Goal: Transaction & Acquisition: Purchase product/service

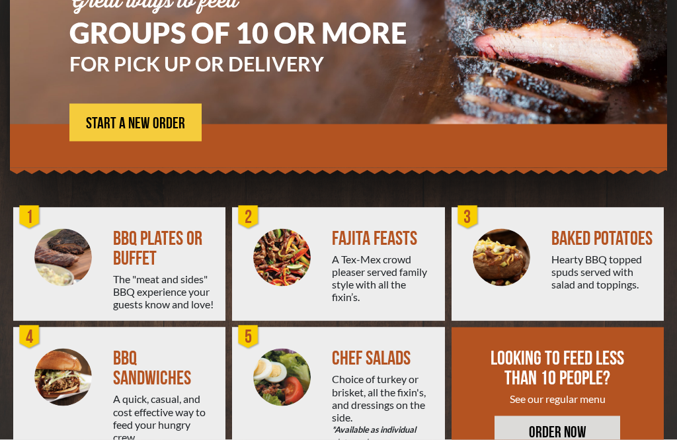
scroll to position [170, 0]
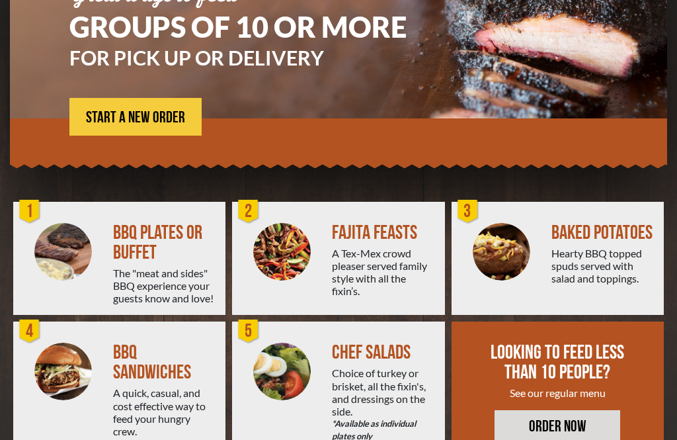
click at [367, 268] on div "A Tex-Mex crowd pleaser served family style with all the fixin’s." at bounding box center [383, 272] width 102 height 51
click at [326, 258] on div at bounding box center [282, 259] width 100 height 114
click at [307, 239] on img at bounding box center [282, 252] width 58 height 58
click at [146, 120] on span "START A NEW ORDER" at bounding box center [135, 118] width 99 height 16
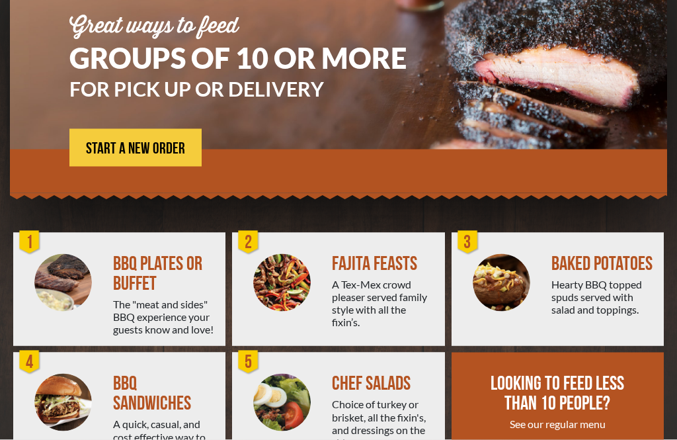
scroll to position [170, 0]
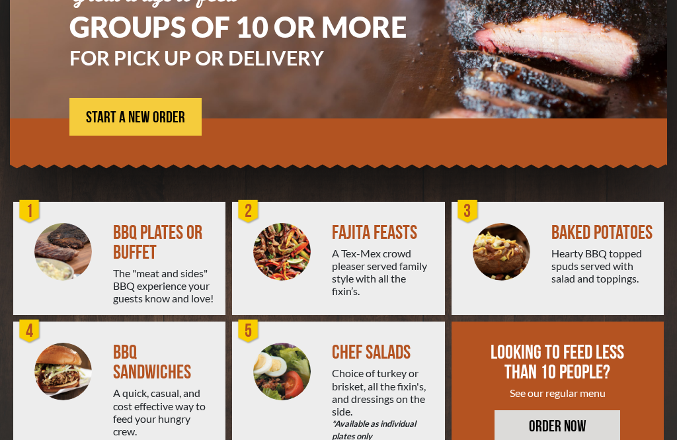
click at [520, 268] on img at bounding box center [502, 252] width 58 height 58
click at [499, 243] on img at bounding box center [502, 252] width 58 height 58
click at [480, 217] on div "3" at bounding box center [468, 211] width 26 height 26
click at [145, 117] on span "START A NEW ORDER" at bounding box center [135, 118] width 99 height 16
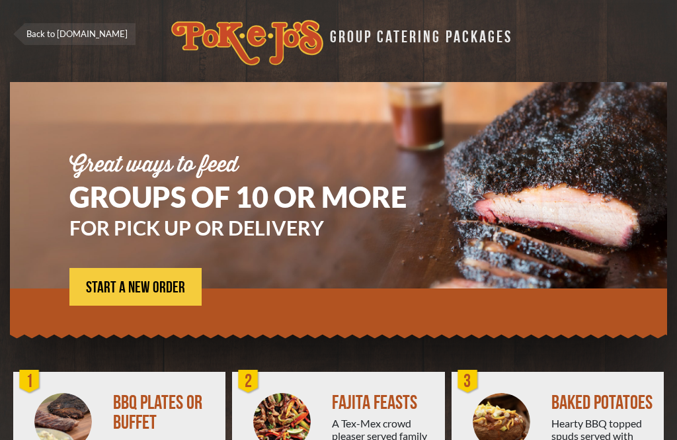
scroll to position [212, 0]
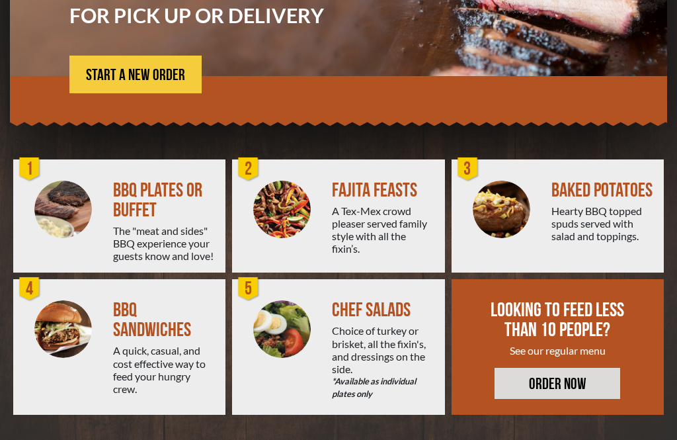
click at [560, 382] on link "ORDER NOW" at bounding box center [557, 382] width 126 height 31
click at [160, 80] on span "START A NEW ORDER" at bounding box center [135, 75] width 99 height 16
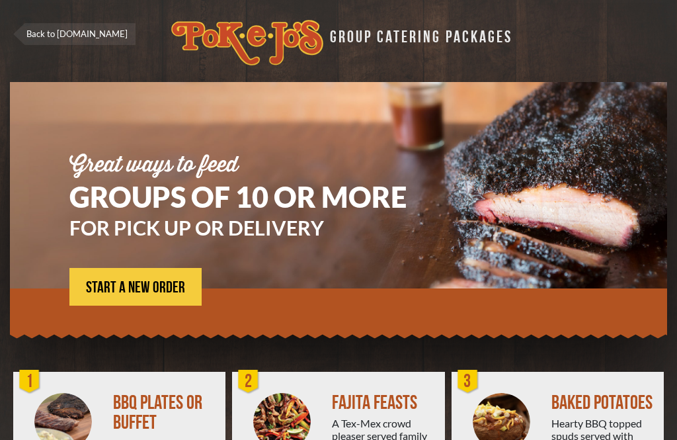
scroll to position [212, 0]
